Goal: Find specific page/section: Find specific page/section

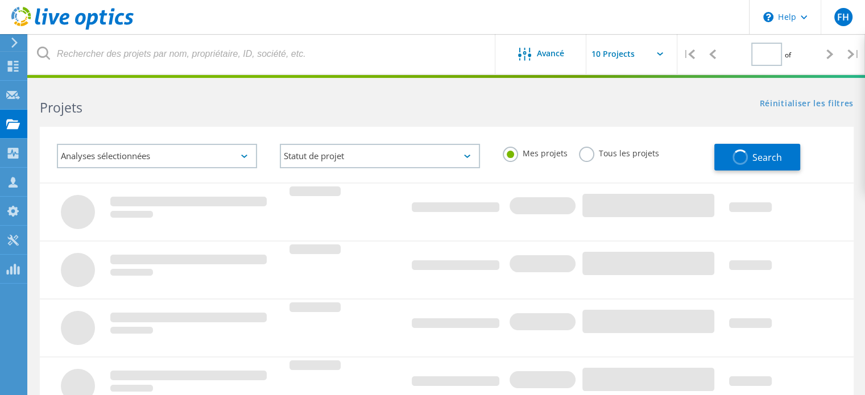
type input "1"
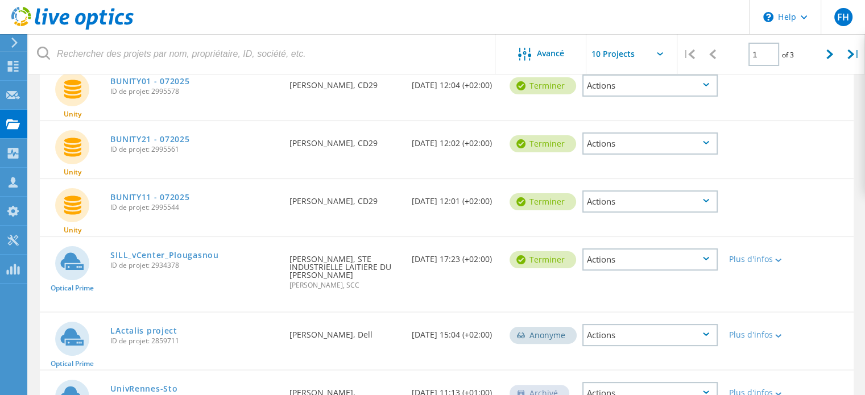
scroll to position [227, 0]
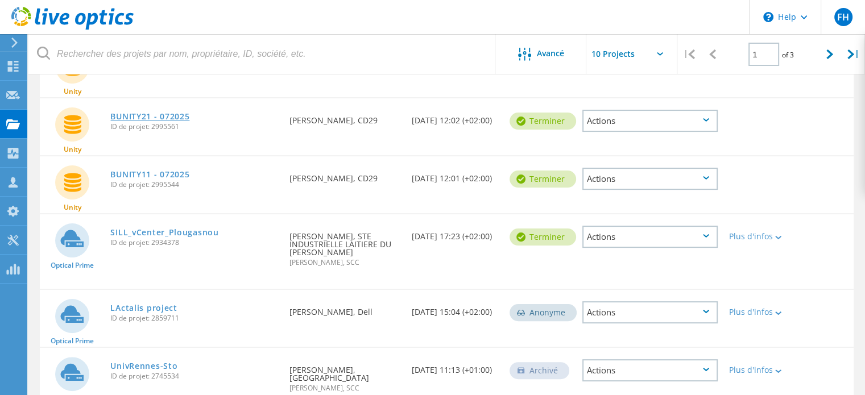
click at [136, 117] on link "BUNITY21 - 072025" at bounding box center [149, 117] width 79 height 8
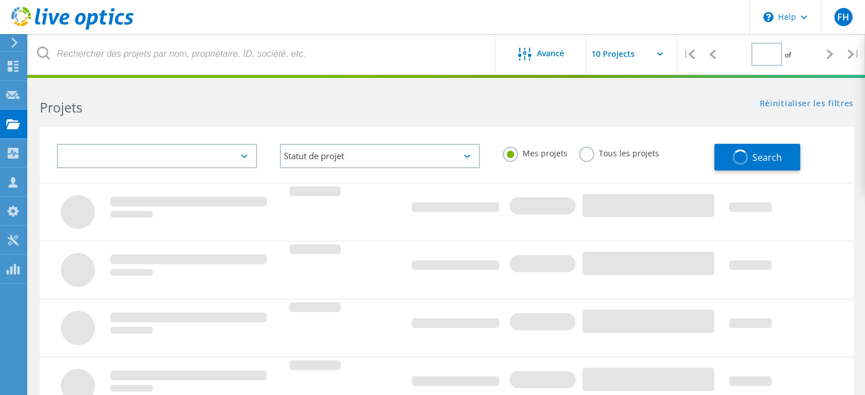
type input "1"
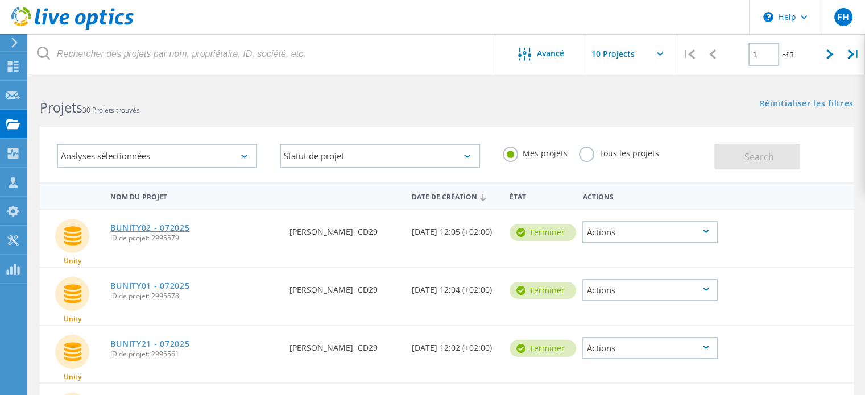
click at [150, 226] on link "BUNITY02 - 072025" at bounding box center [149, 228] width 79 height 8
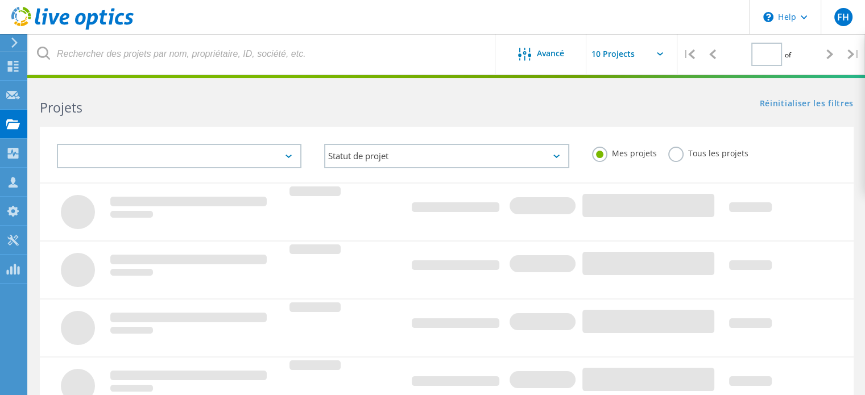
type input "1"
